Goal: Transaction & Acquisition: Purchase product/service

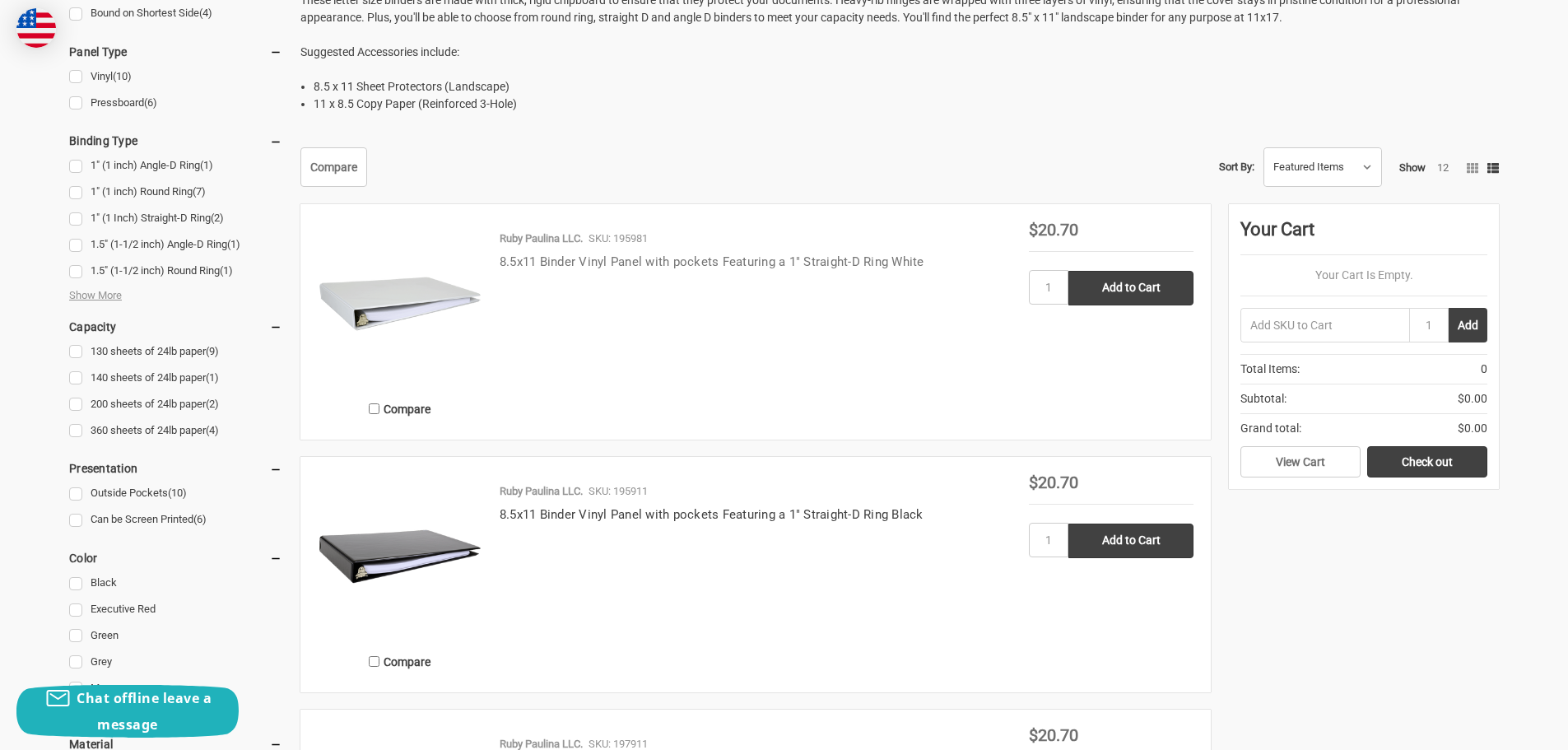
click at [631, 255] on link "8.5x11 Binder Vinyl Panel with pockets Featuring a 1" Straight-D Ring White" at bounding box center [711, 261] width 425 height 14
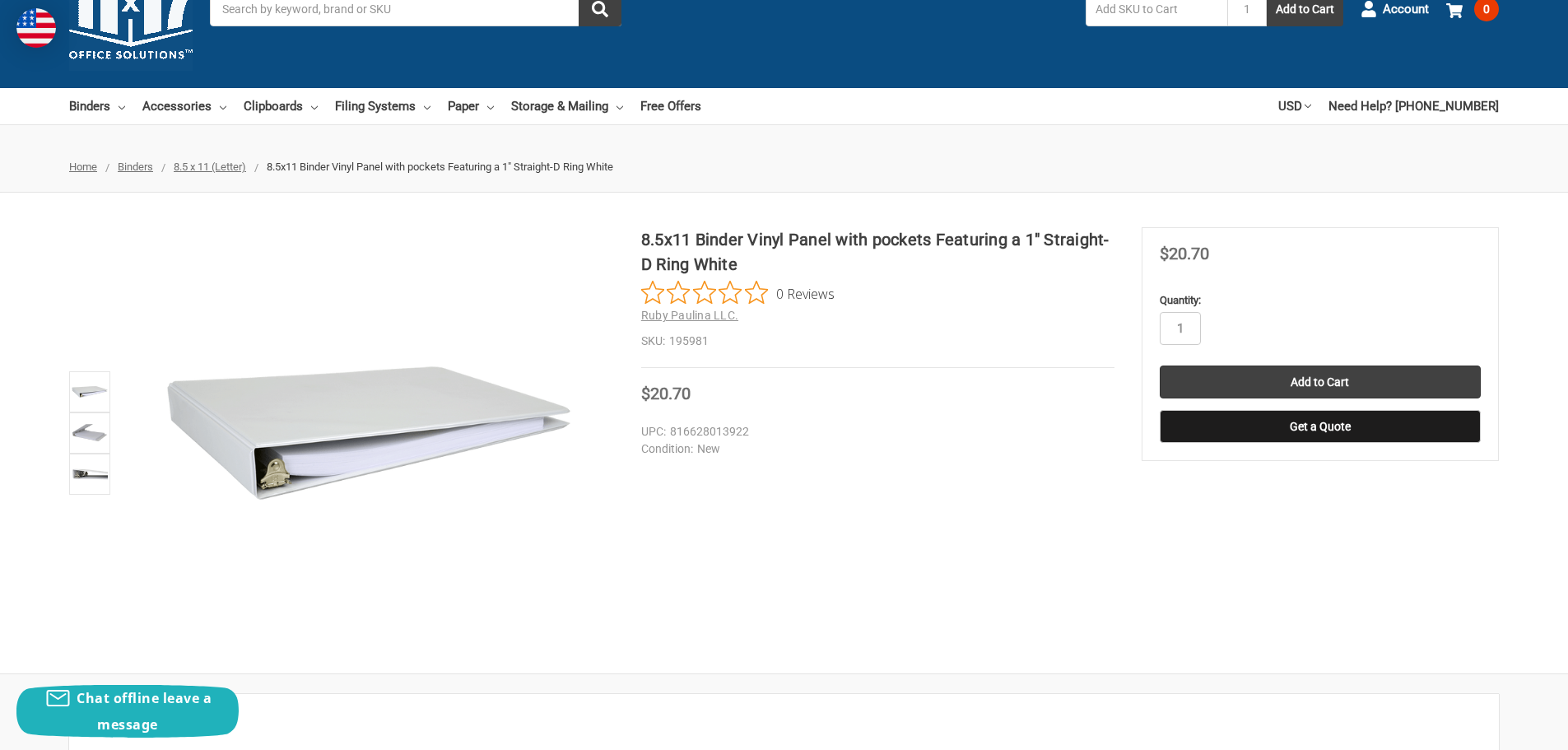
scroll to position [82, 0]
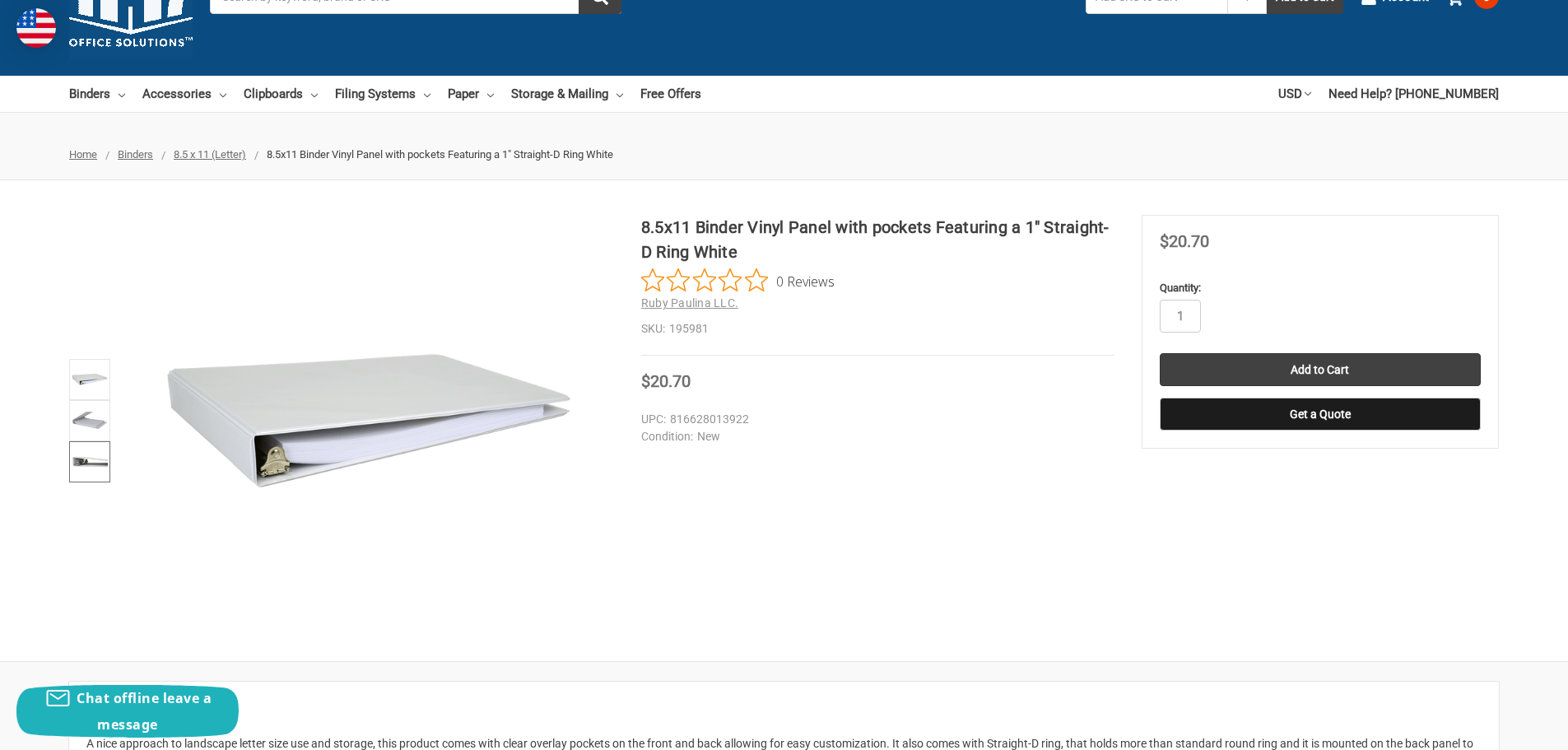
click at [94, 477] on img at bounding box center [90, 462] width 37 height 37
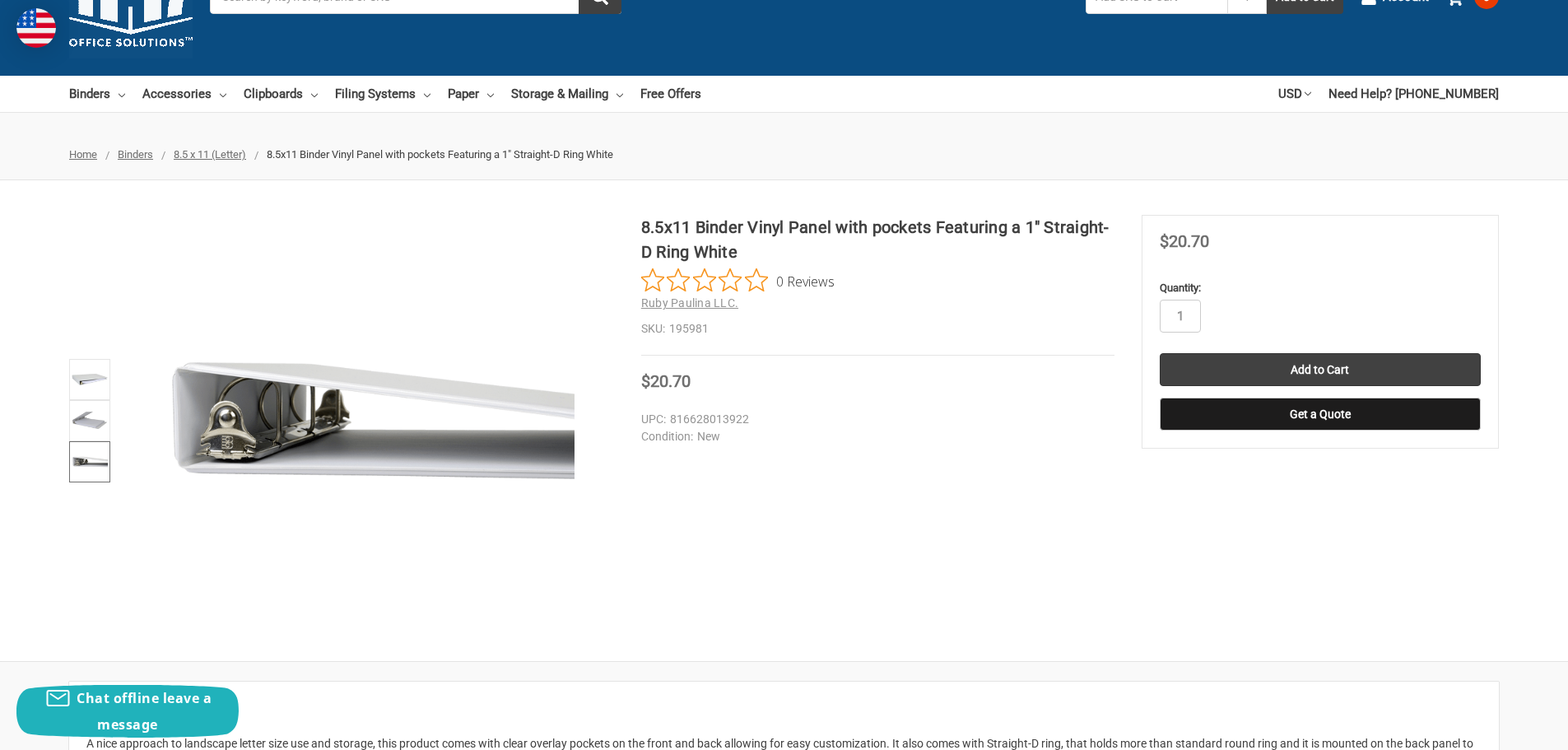
click at [93, 460] on img at bounding box center [90, 462] width 37 height 37
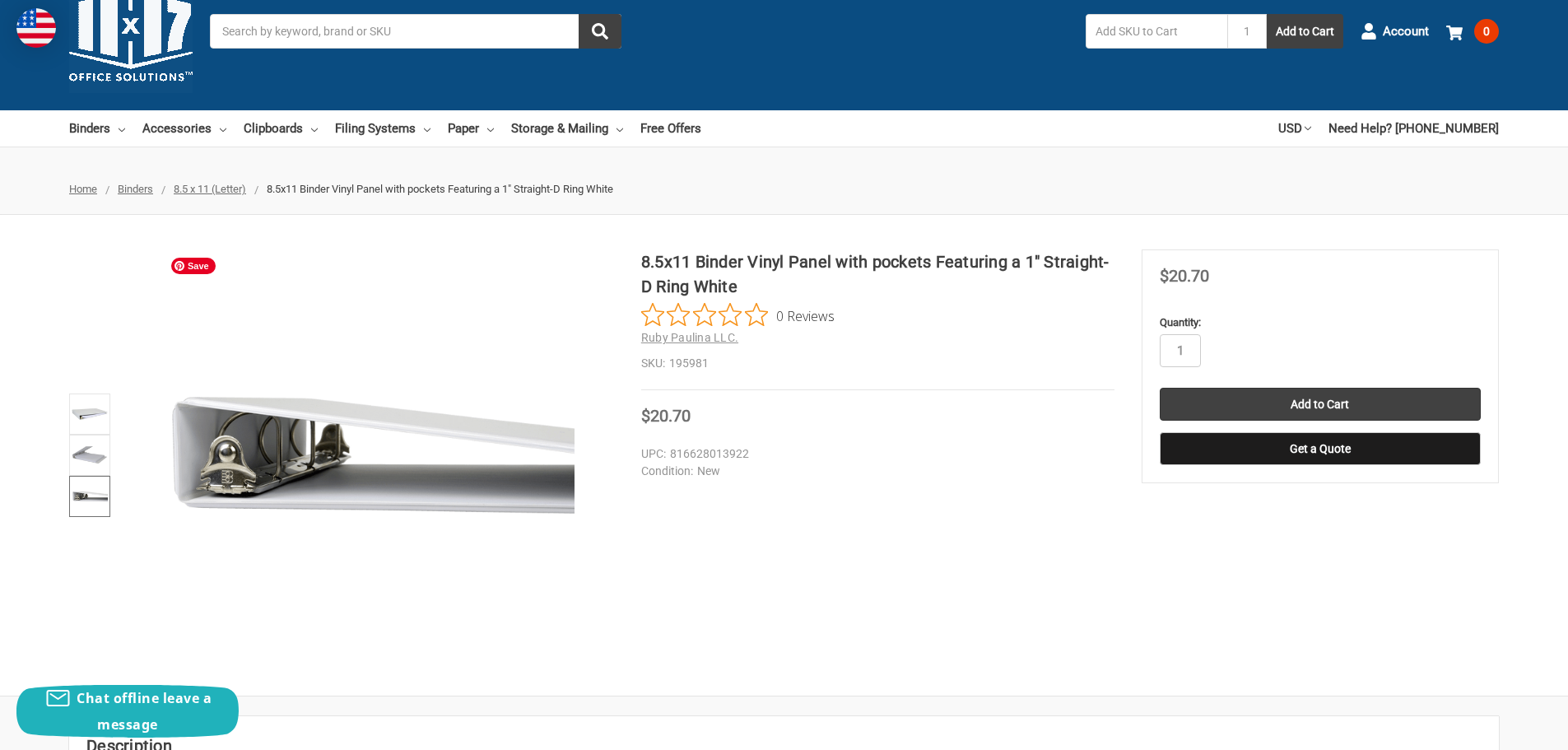
scroll to position [0, 0]
